Goal: Find specific page/section: Find specific page/section

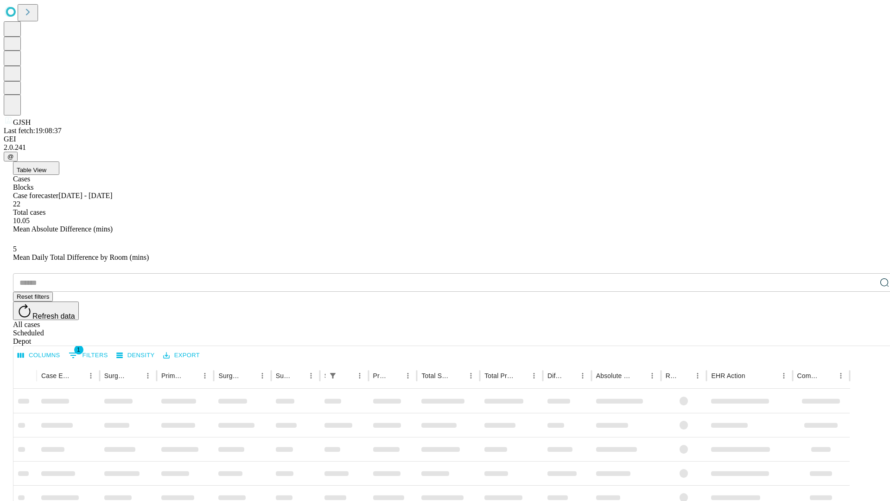
click at [46, 166] on span "Table View" at bounding box center [32, 169] width 30 height 7
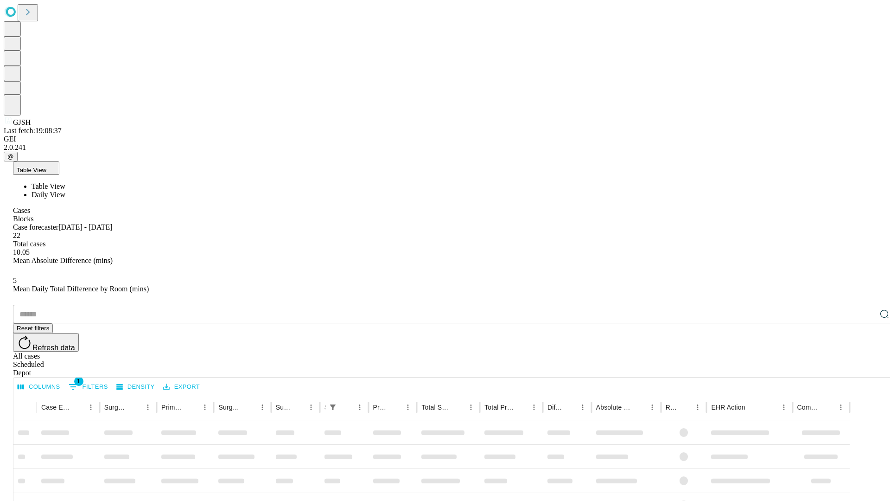
click at [65, 191] on span "Daily View" at bounding box center [49, 195] width 34 height 8
